Goal: Check status: Check status

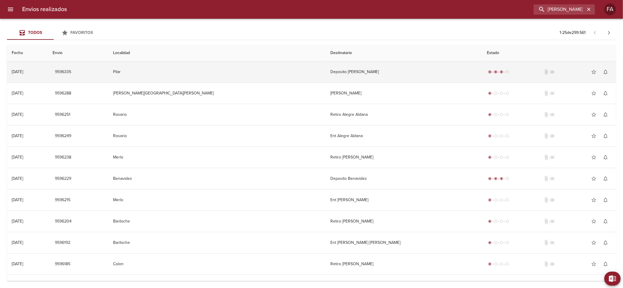
drag, startPoint x: 509, startPoint y: 110, endPoint x: 515, endPoint y: 67, distance: 43.7
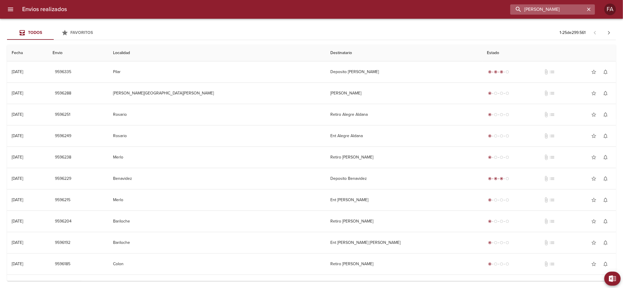
click at [565, 13] on input "[PERSON_NAME]" at bounding box center [547, 9] width 75 height 10
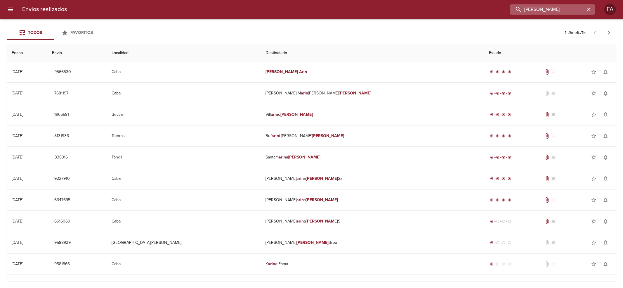
click at [535, 6] on input "[PERSON_NAME]" at bounding box center [547, 9] width 75 height 10
click at [537, 6] on input "[PERSON_NAME]" at bounding box center [547, 9] width 75 height 10
paste input "[PERSON_NAME]"
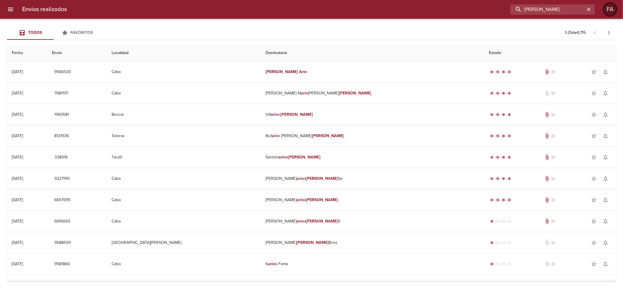
type input "[PERSON_NAME]"
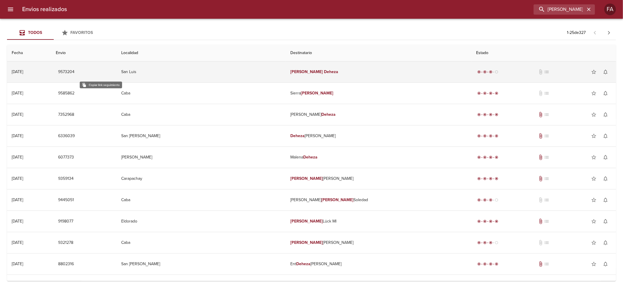
click at [74, 70] on span "9573204" at bounding box center [66, 71] width 16 height 7
click at [117, 78] on td "9573204" at bounding box center [83, 71] width 65 height 21
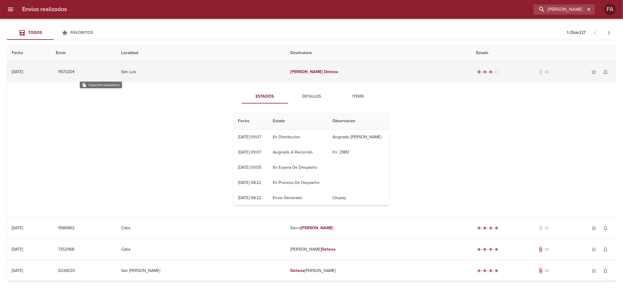
click at [74, 72] on span "9573204" at bounding box center [66, 71] width 16 height 7
